Goal: Information Seeking & Learning: Learn about a topic

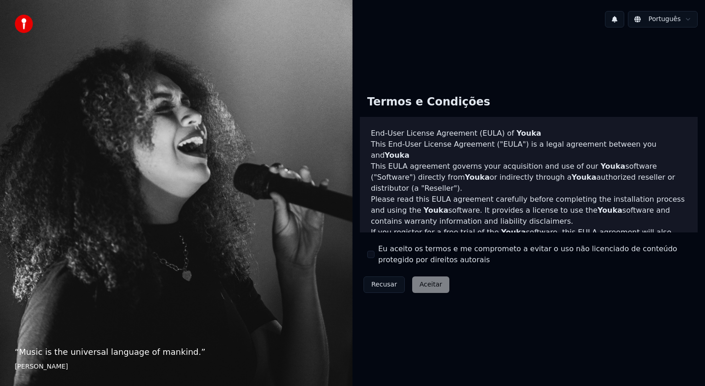
click at [369, 254] on button "Eu aceito os termos e me comprometo a evitar o uso não licenciado de conteúdo p…" at bounding box center [370, 254] width 7 height 7
click at [692, 23] on html "“ Music is the universal language of mankind. ” Henry Wadsworth Longfellow Port…" at bounding box center [352, 193] width 705 height 386
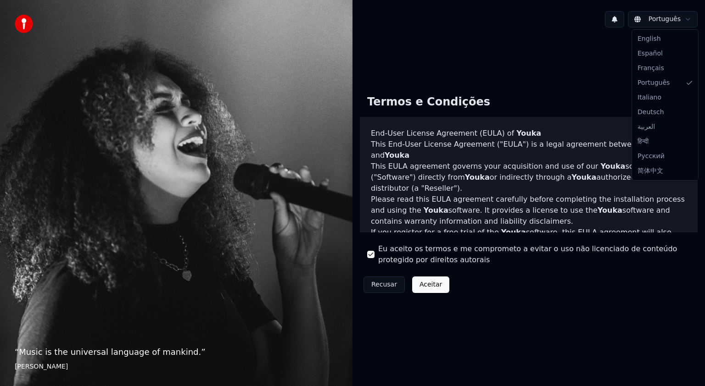
click at [685, 22] on html "“ Music is the universal language of mankind. ” Henry Wadsworth Longfellow Port…" at bounding box center [352, 193] width 705 height 386
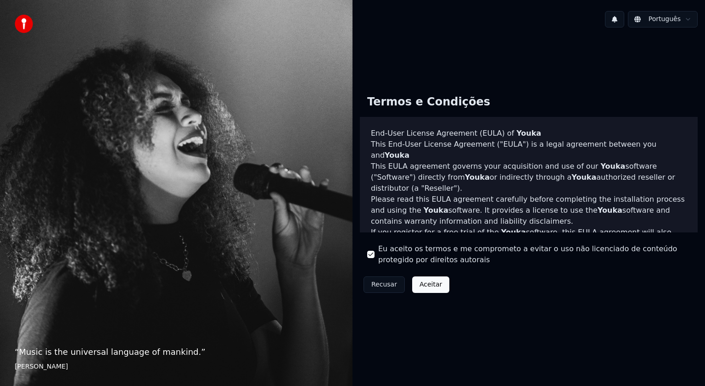
click at [685, 22] on html "“ Music is the universal language of mankind. ” Henry Wadsworth Longfellow Port…" at bounding box center [352, 193] width 705 height 386
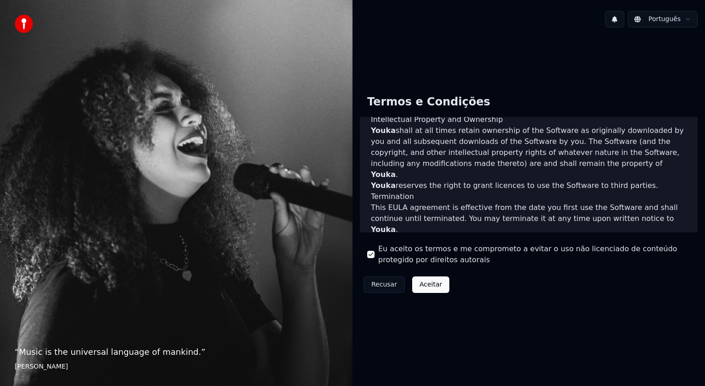
scroll to position [490, 0]
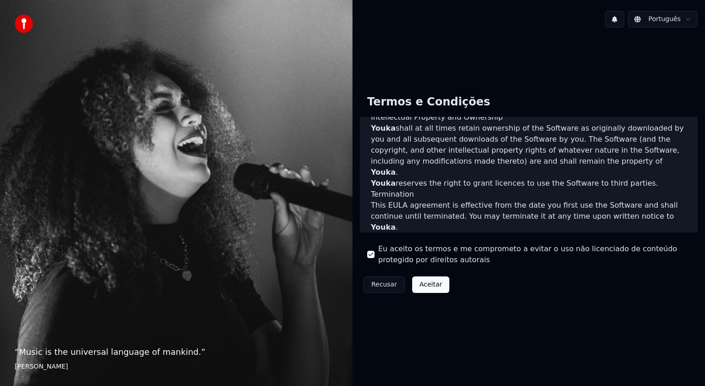
click at [424, 289] on button "Aceitar" at bounding box center [430, 285] width 37 height 17
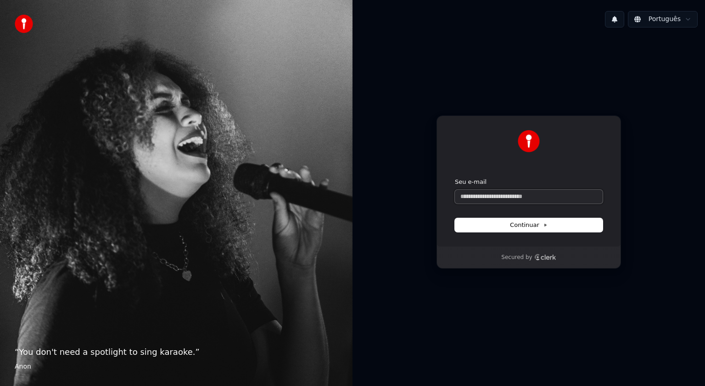
click at [486, 195] on input "Seu e-mail" at bounding box center [529, 197] width 148 height 14
click at [455, 178] on button "submit" at bounding box center [455, 178] width 0 height 0
type input "**********"
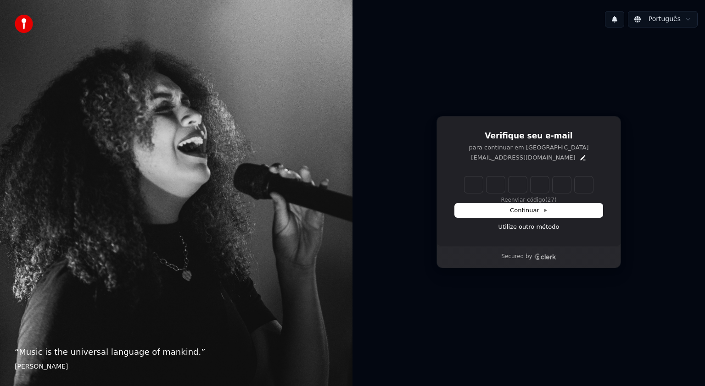
click at [474, 183] on input "Enter verification code" at bounding box center [528, 185] width 128 height 17
type input "******"
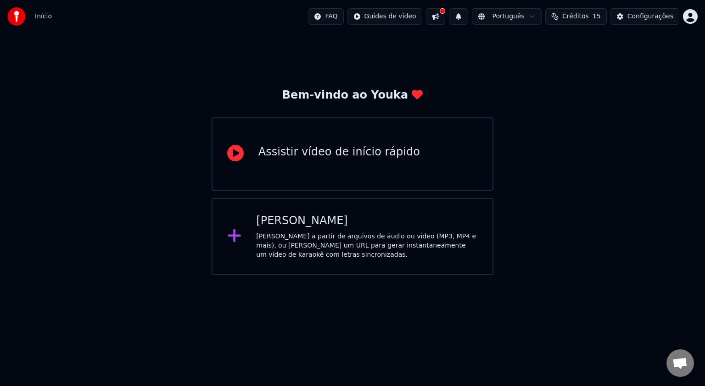
click at [310, 152] on div "Assistir vídeo de início rápido" at bounding box center [339, 152] width 162 height 15
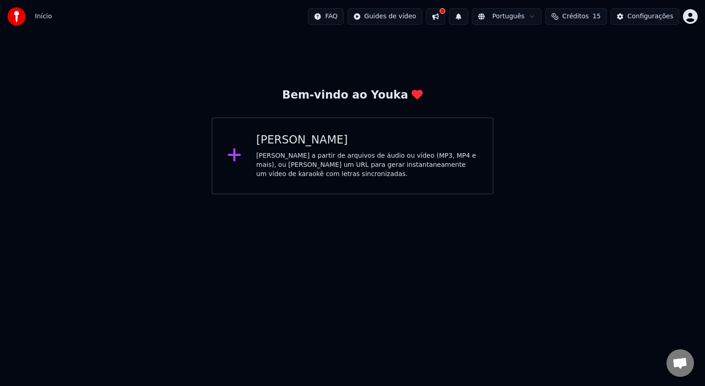
click at [445, 18] on button at bounding box center [435, 16] width 19 height 17
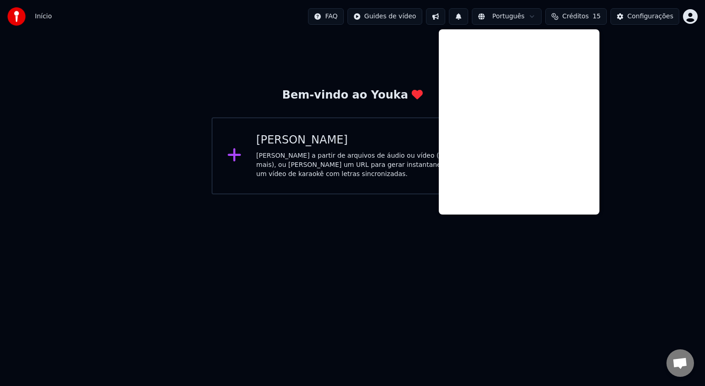
click at [632, 129] on div "Bem-vindo ao Youka Criar Karaokê Crie karaokê a partir de arquivos de áudio ou …" at bounding box center [352, 114] width 705 height 162
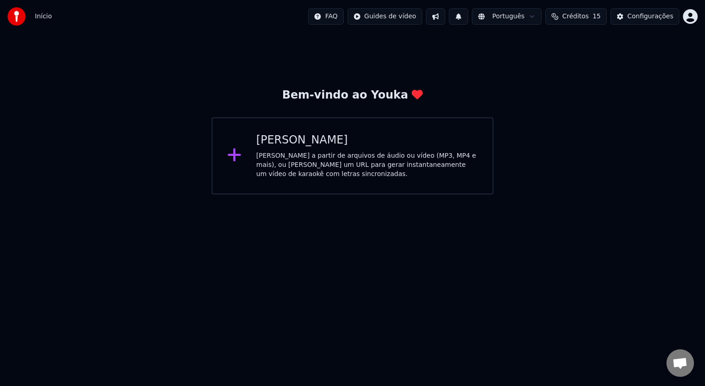
click at [583, 17] on span "Créditos" at bounding box center [575, 16] width 27 height 9
click at [581, 82] on button "Atualizar" at bounding box center [582, 85] width 51 height 17
click at [655, 129] on div "Bem-vindo ao Youka Criar Karaokê Crie karaokê a partir de arquivos de áudio ou …" at bounding box center [352, 114] width 705 height 162
click at [686, 23] on html "Início FAQ Guides de vídeo Português Créditos 15 Configurações Bem-vindo ao You…" at bounding box center [352, 97] width 705 height 195
click at [681, 22] on html "Início FAQ Guides de vídeo Português Créditos 15 Configurações Bem-vindo ao You…" at bounding box center [352, 97] width 705 height 195
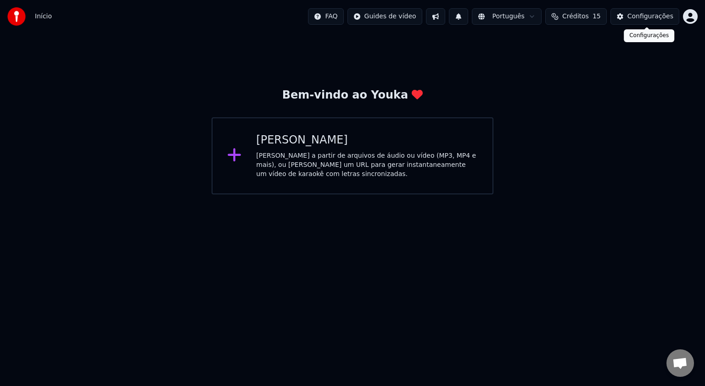
click at [633, 20] on div "Configurações" at bounding box center [650, 16] width 46 height 9
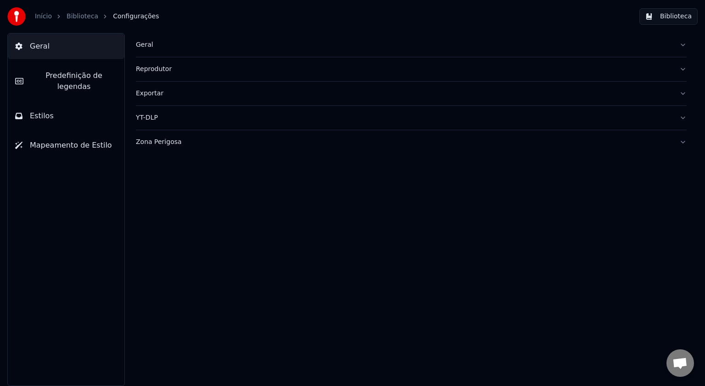
click at [341, 193] on div "Geral Reprodutor Exportar YT-DLP Zona Perigosa" at bounding box center [410, 209] width 587 height 353
click at [666, 18] on button "Biblioteca" at bounding box center [668, 16] width 58 height 17
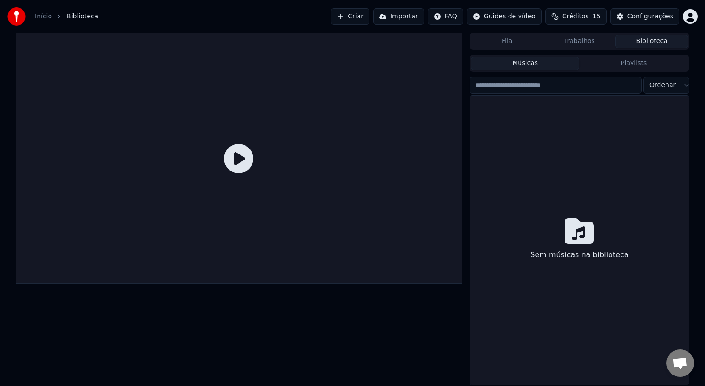
click at [46, 19] on link "Início" at bounding box center [43, 16] width 17 height 9
